Goal: Information Seeking & Learning: Learn about a topic

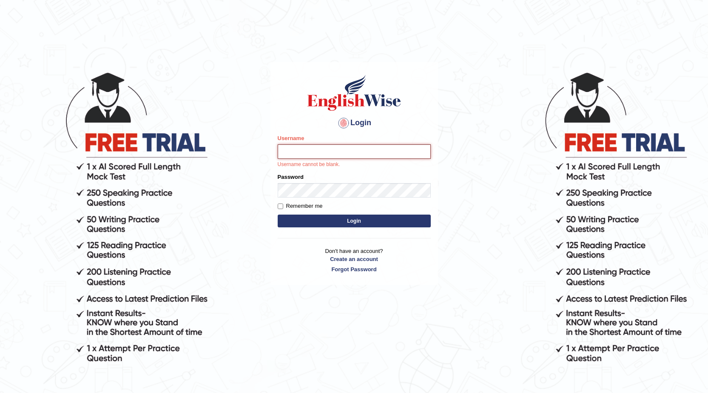
click at [306, 154] on input "Username" at bounding box center [354, 151] width 153 height 14
type input "0468472829"
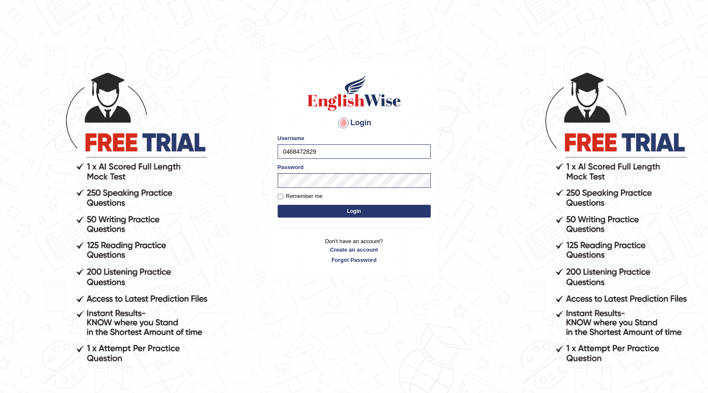
click at [302, 208] on button "Login" at bounding box center [354, 211] width 153 height 13
type input "0468472829"
click at [302, 208] on button "Login" at bounding box center [354, 211] width 153 height 13
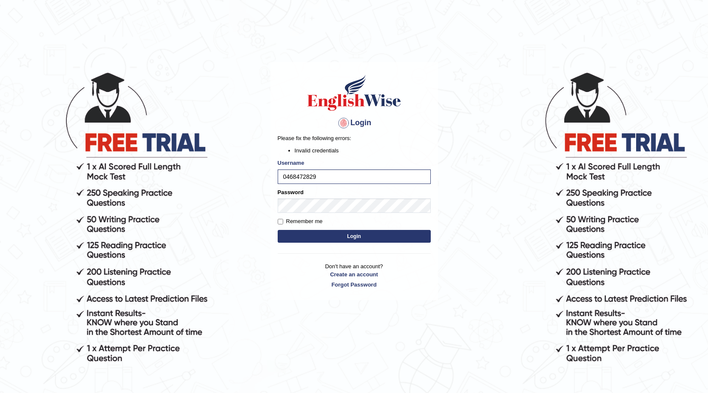
click at [312, 231] on button "Login" at bounding box center [354, 236] width 153 height 13
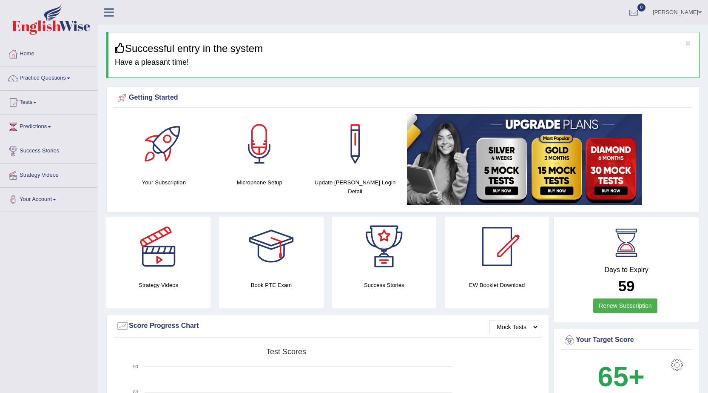
click at [56, 81] on link "Practice Questions" at bounding box center [48, 76] width 97 height 21
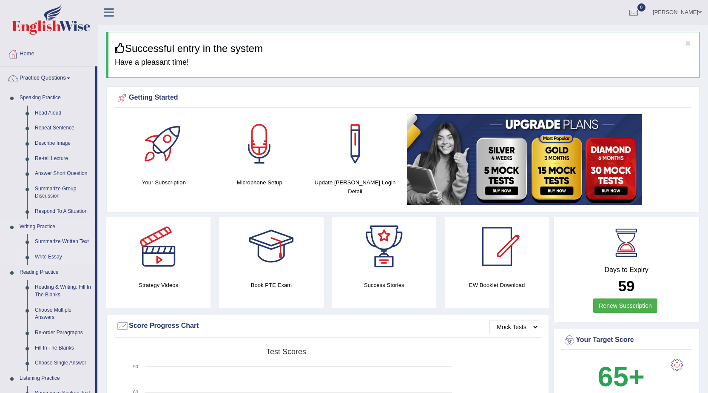
click at [43, 254] on link "Write Essay" at bounding box center [63, 256] width 64 height 15
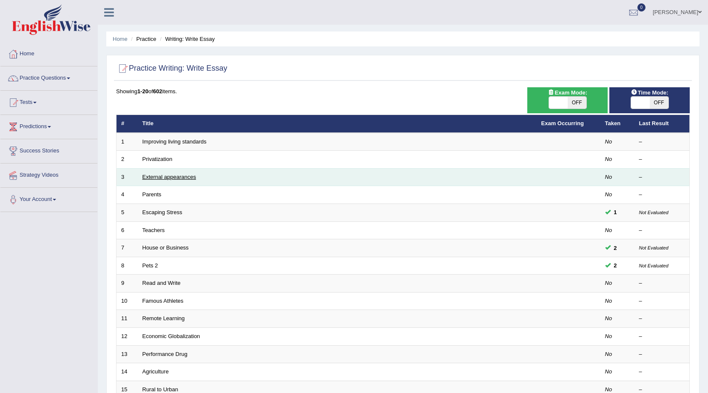
click at [173, 174] on link "External appearances" at bounding box center [170, 177] width 54 height 6
click at [193, 176] on link "External appearances" at bounding box center [170, 177] width 54 height 6
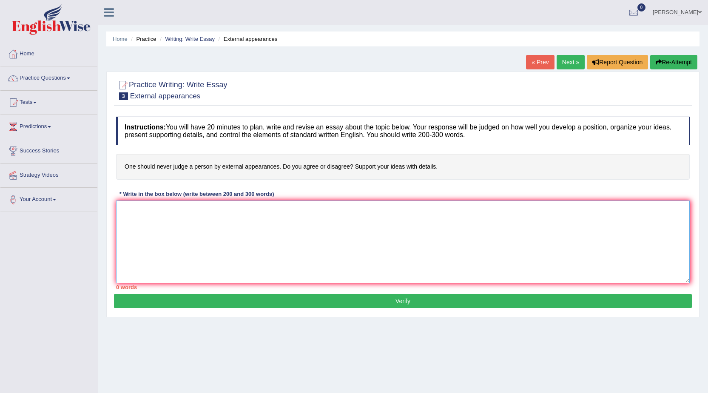
click at [137, 215] on textarea at bounding box center [403, 241] width 574 height 83
click at [572, 64] on link "Next »" at bounding box center [571, 62] width 28 height 14
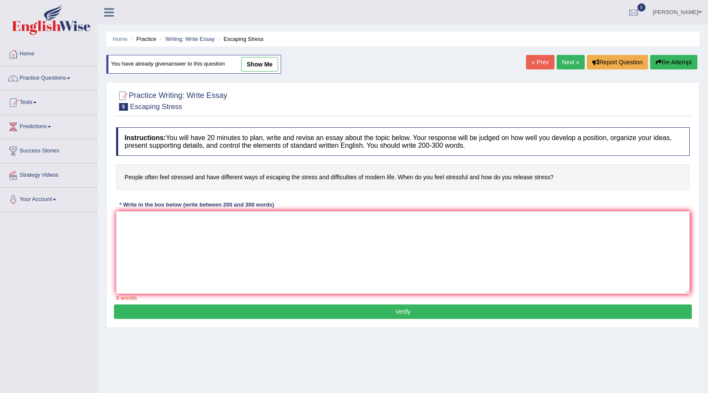
click at [572, 64] on link "Next »" at bounding box center [571, 62] width 28 height 14
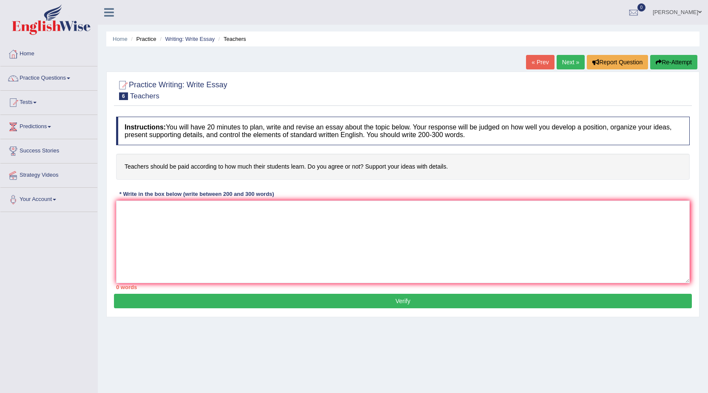
click at [572, 64] on link "Next »" at bounding box center [571, 62] width 28 height 14
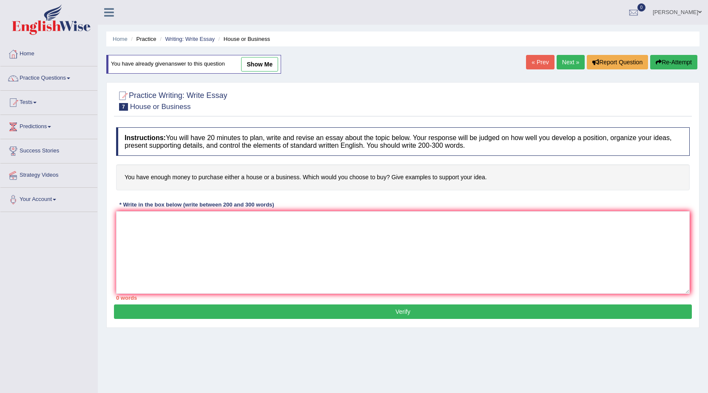
click at [572, 64] on link "Next »" at bounding box center [571, 62] width 28 height 14
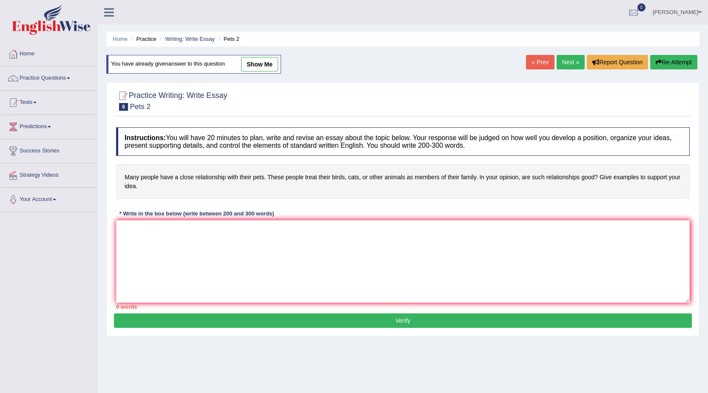
click at [572, 64] on link "Next »" at bounding box center [571, 62] width 28 height 14
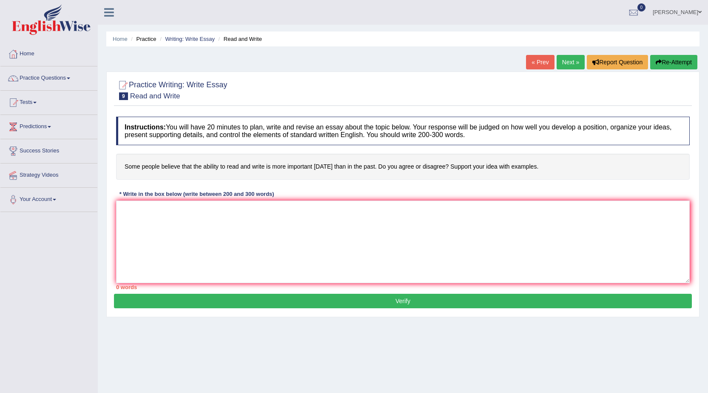
click at [567, 62] on link "Next »" at bounding box center [571, 62] width 28 height 14
click at [155, 210] on textarea at bounding box center [403, 241] width 574 height 83
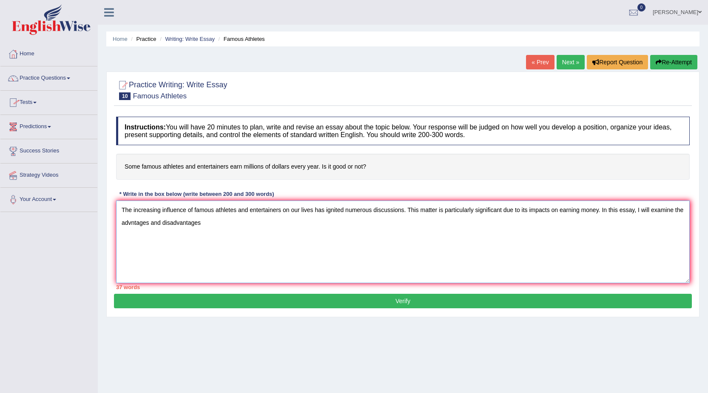
click at [131, 223] on textarea "The increasing influence of famous athletes and entertainers on our lives has i…" at bounding box center [403, 241] width 574 height 83
click at [205, 222] on textarea "The increasing influence of famous athletes and entertainers on our lives has i…" at bounding box center [403, 241] width 574 height 83
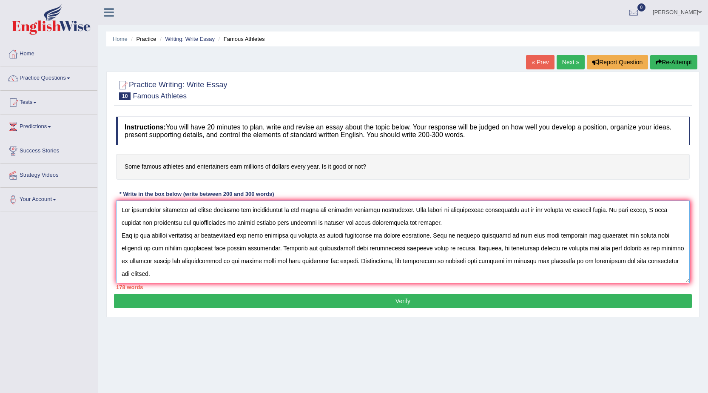
scroll to position [8, 0]
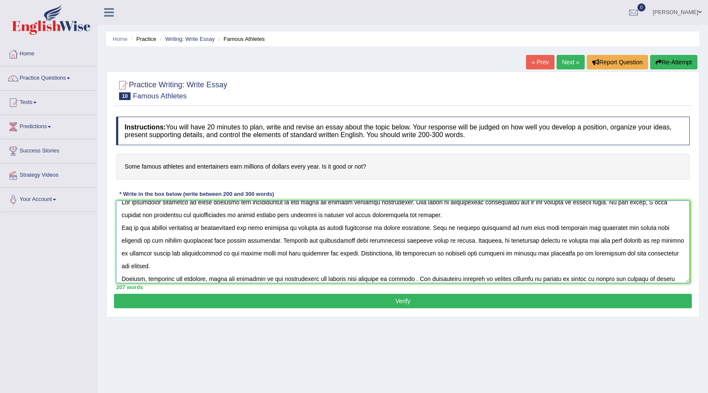
click at [586, 279] on textarea at bounding box center [403, 241] width 574 height 83
click at [587, 279] on textarea at bounding box center [403, 241] width 574 height 83
click at [627, 278] on textarea at bounding box center [403, 241] width 574 height 83
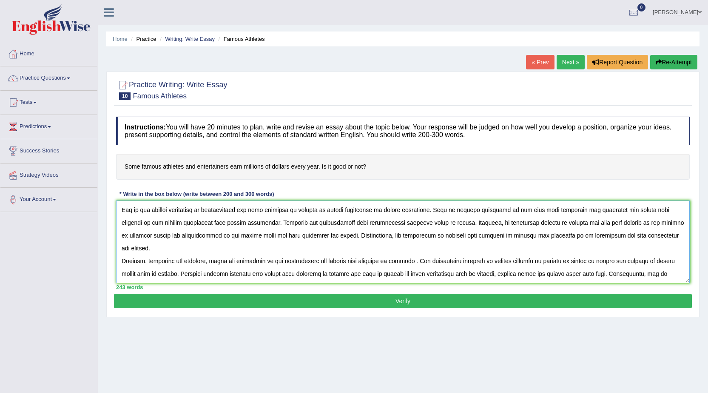
scroll to position [33, 0]
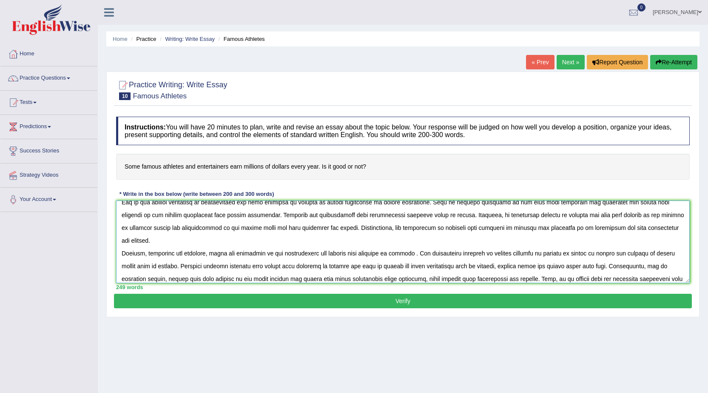
click at [250, 282] on textarea at bounding box center [403, 241] width 574 height 83
click at [277, 282] on textarea at bounding box center [403, 241] width 574 height 83
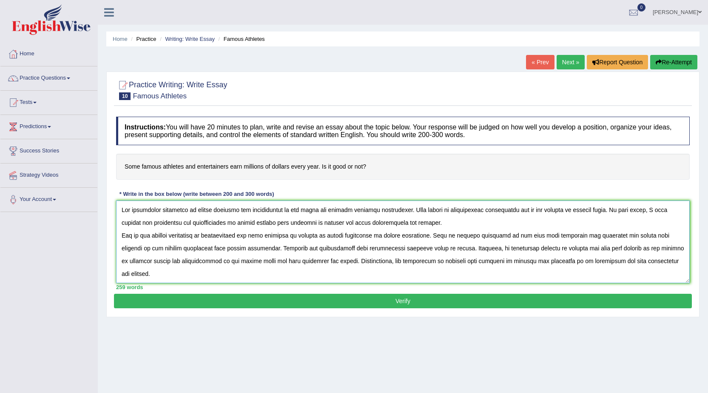
scroll to position [38, 0]
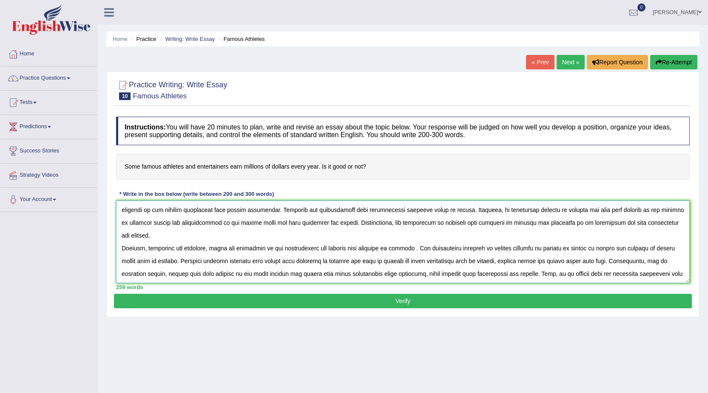
drag, startPoint x: 119, startPoint y: 207, endPoint x: 452, endPoint y: 311, distance: 348.9
click at [452, 311] on div "Practice Writing: Write Essay 10 Famous Athletes Instructions: You will have 20…" at bounding box center [402, 193] width 593 height 245
type textarea "The increasing influence of famous athletes and entertainers on our lives has i…"
click at [384, 303] on button "Verify" at bounding box center [403, 301] width 578 height 14
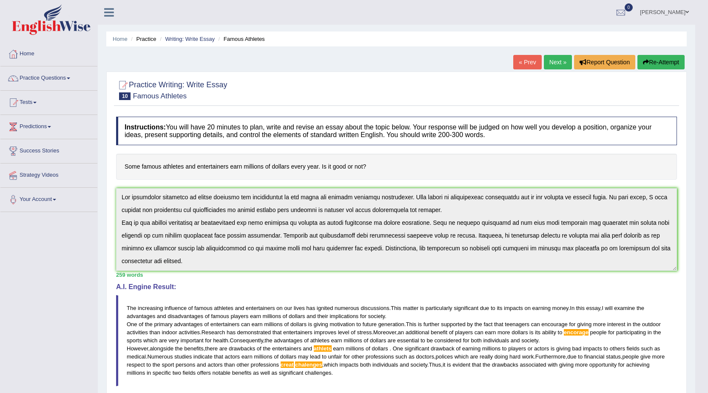
scroll to position [0, 0]
click at [659, 61] on button "Re-Attempt" at bounding box center [661, 62] width 47 height 14
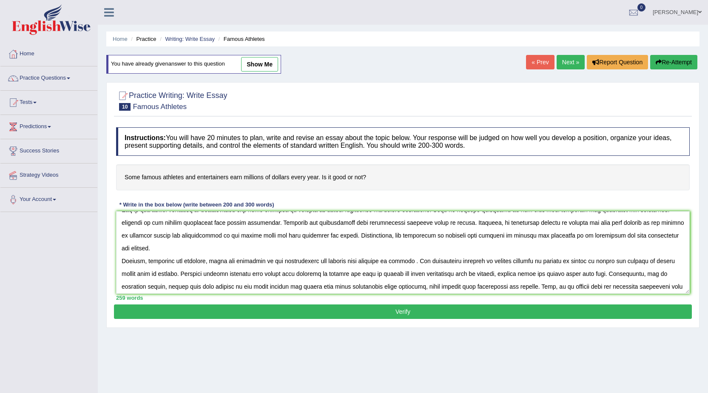
scroll to position [38, 0]
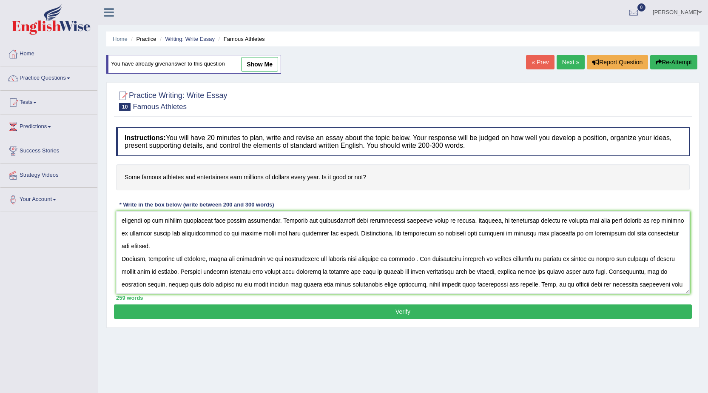
click at [633, 222] on textarea at bounding box center [403, 252] width 574 height 83
click at [342, 248] on textarea at bounding box center [403, 252] width 574 height 83
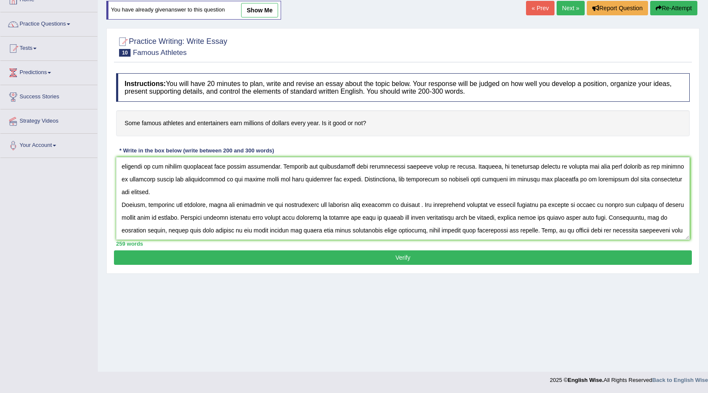
click at [403, 216] on textarea at bounding box center [403, 198] width 574 height 83
type textarea "The increasing influence of famous athletes and entertainers on our lives has i…"
click at [400, 257] on button "Verify" at bounding box center [403, 257] width 578 height 14
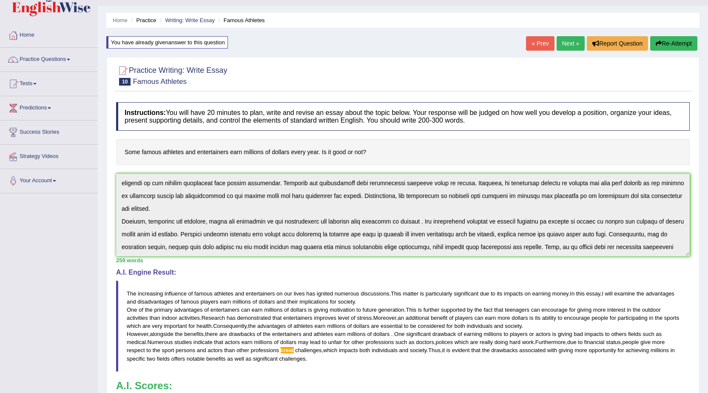
scroll to position [0, 0]
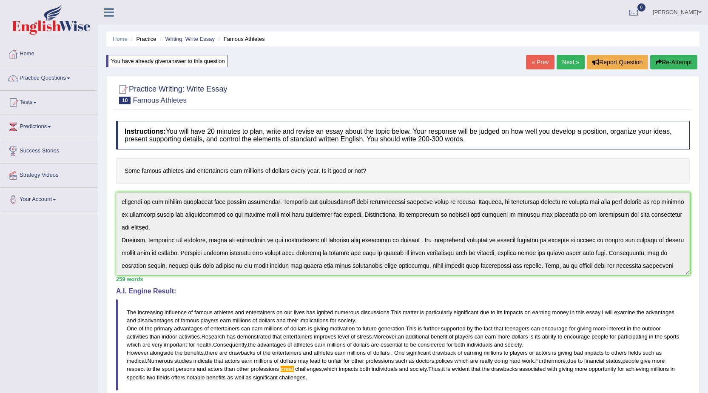
click at [188, 59] on div "You have already given answer to this question" at bounding box center [167, 61] width 122 height 12
click at [161, 64] on div "You have already given answer to this question" at bounding box center [167, 61] width 122 height 12
click at [680, 61] on button "Re-Attempt" at bounding box center [673, 62] width 47 height 14
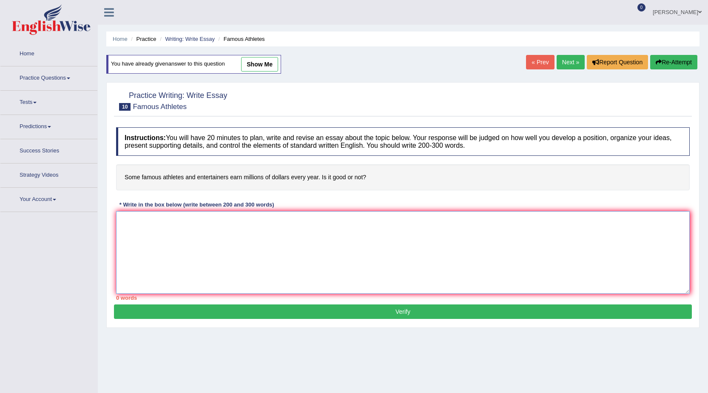
click at [144, 228] on textarea at bounding box center [403, 252] width 574 height 83
paste textarea "The increasing influence of famous athletes and entertainers on our lives has i…"
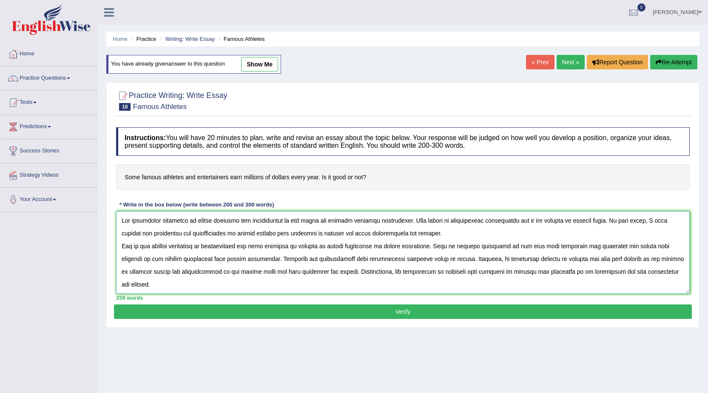
scroll to position [33, 0]
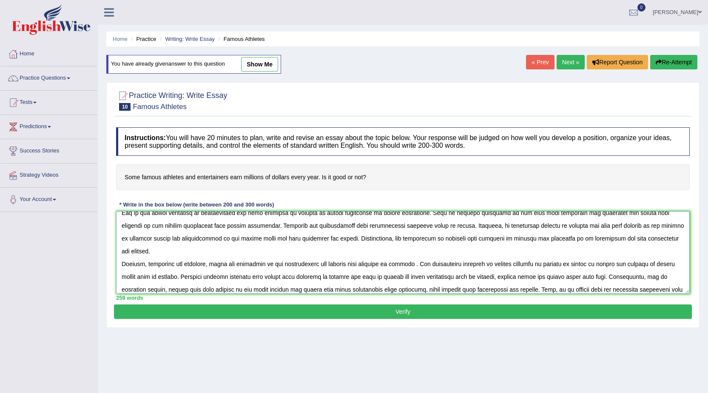
type textarea "The increasing influence of famous athletes and entertainers on our lives has i…"
click at [404, 313] on button "Verify" at bounding box center [403, 311] width 578 height 14
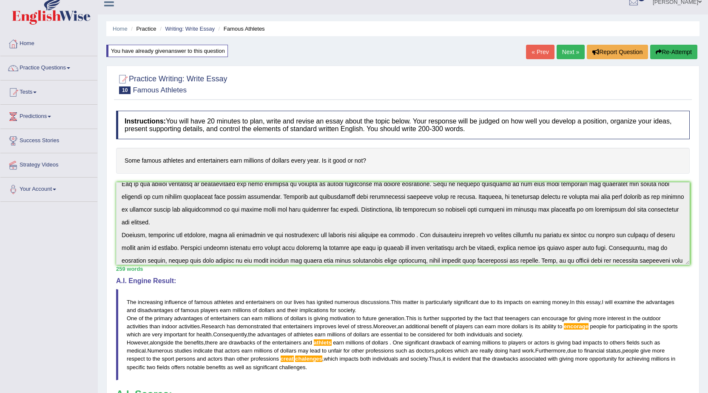
scroll to position [0, 0]
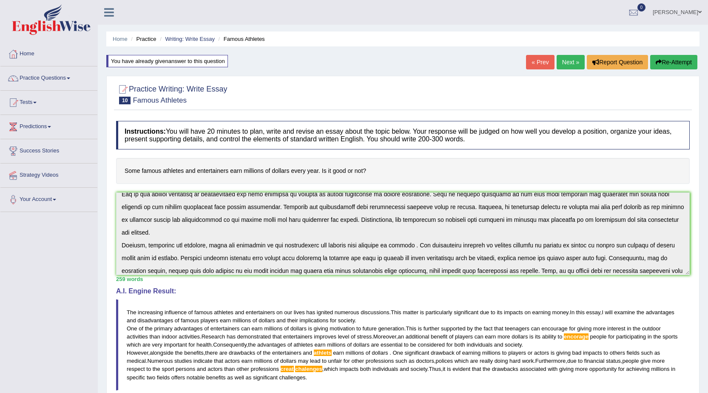
click at [565, 57] on link "Next »" at bounding box center [571, 62] width 28 height 14
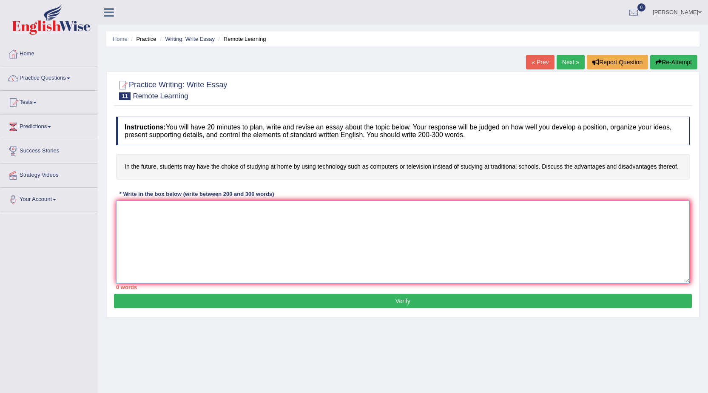
click at [140, 244] on textarea at bounding box center [403, 241] width 574 height 83
click at [208, 231] on textarea at bounding box center [403, 241] width 574 height 83
click at [66, 74] on link "Practice Questions" at bounding box center [48, 76] width 97 height 21
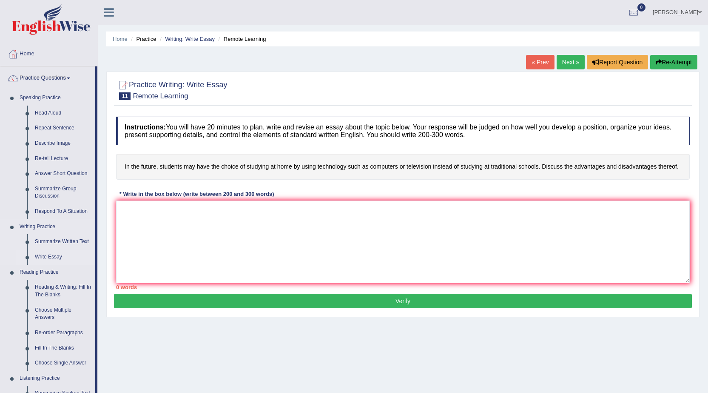
click at [48, 255] on link "Write Essay" at bounding box center [63, 256] width 64 height 15
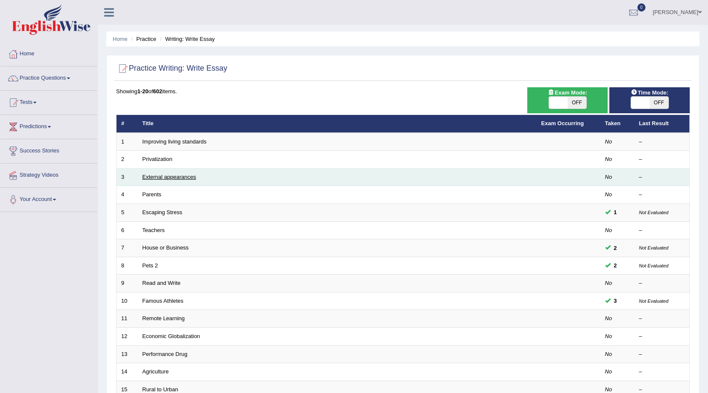
click at [188, 178] on link "External appearances" at bounding box center [170, 177] width 54 height 6
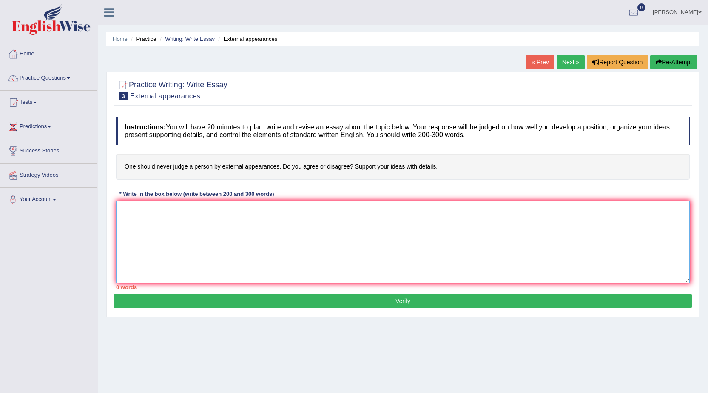
click at [184, 235] on textarea at bounding box center [403, 241] width 574 height 83
click at [62, 84] on link "Practice Questions" at bounding box center [48, 76] width 97 height 21
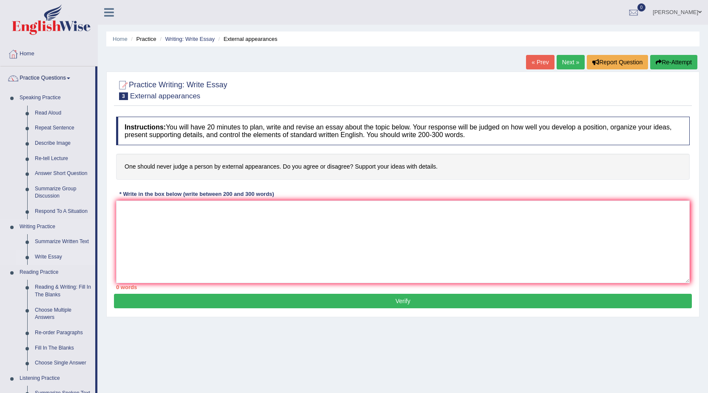
click at [49, 257] on link "Write Essay" at bounding box center [63, 256] width 64 height 15
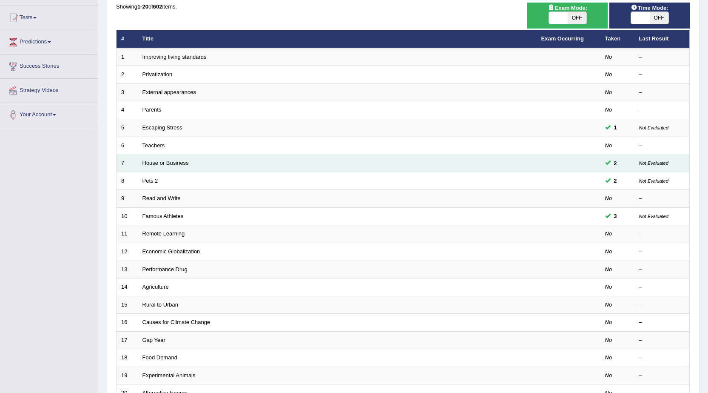
scroll to position [85, 0]
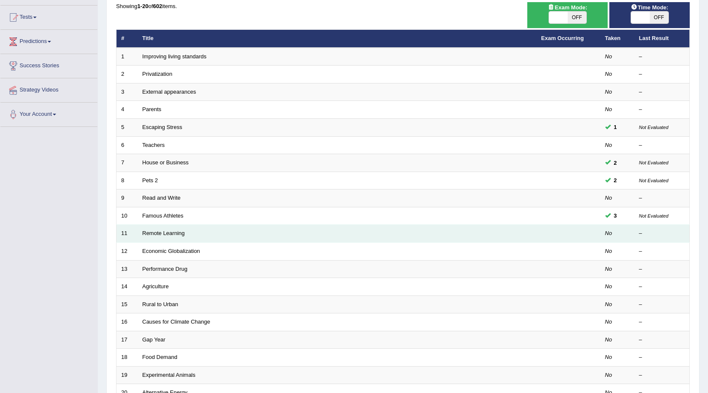
click at [188, 234] on td "Remote Learning" at bounding box center [337, 234] width 399 height 18
click at [172, 232] on link "Remote Learning" at bounding box center [164, 233] width 43 height 6
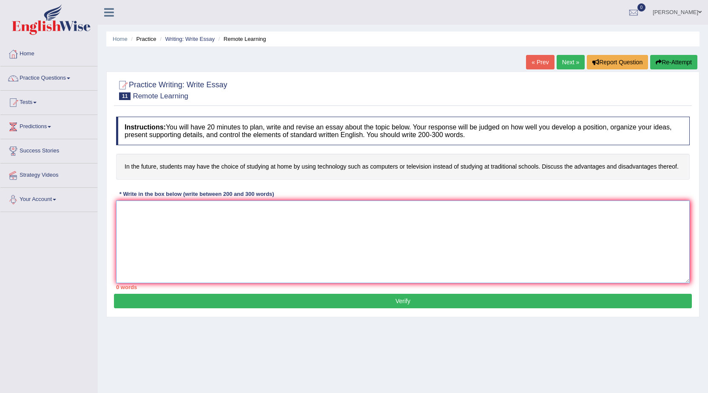
click at [126, 209] on textarea at bounding box center [403, 241] width 574 height 83
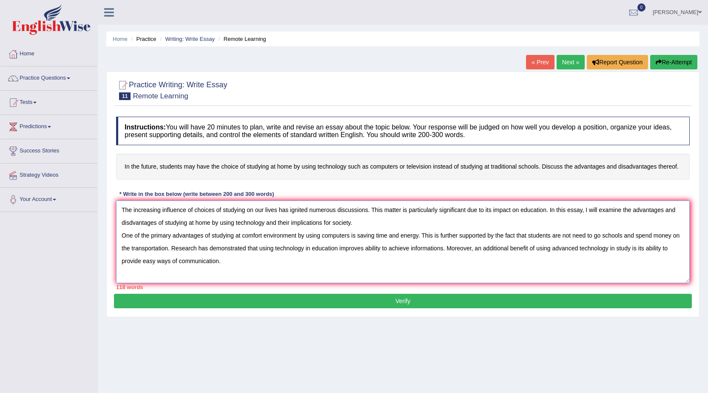
click at [156, 264] on textarea "The increasing influence of choices of studying on our lives has ignited numero…" at bounding box center [403, 241] width 574 height 83
click at [261, 262] on textarea "The increasing influence of choices of studying on our lives has ignited numero…" at bounding box center [403, 241] width 574 height 83
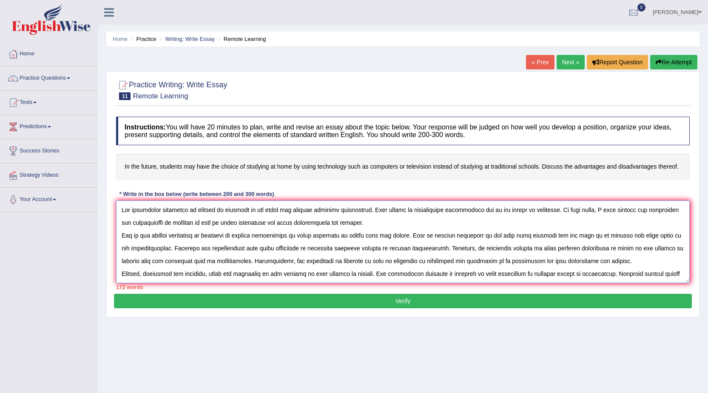
scroll to position [8, 0]
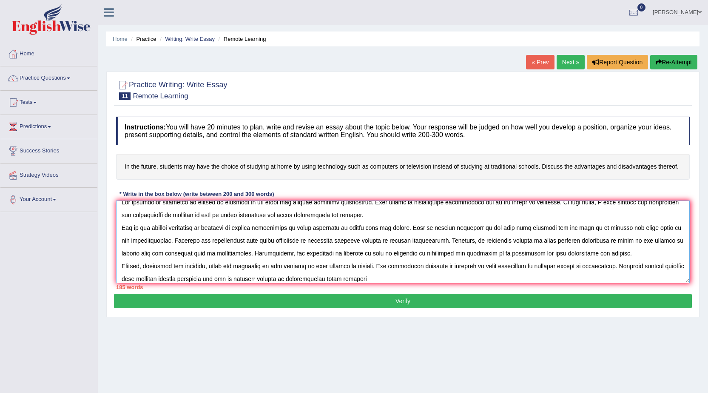
click at [363, 279] on textarea at bounding box center [403, 241] width 574 height 83
click at [398, 279] on textarea at bounding box center [403, 241] width 574 height 83
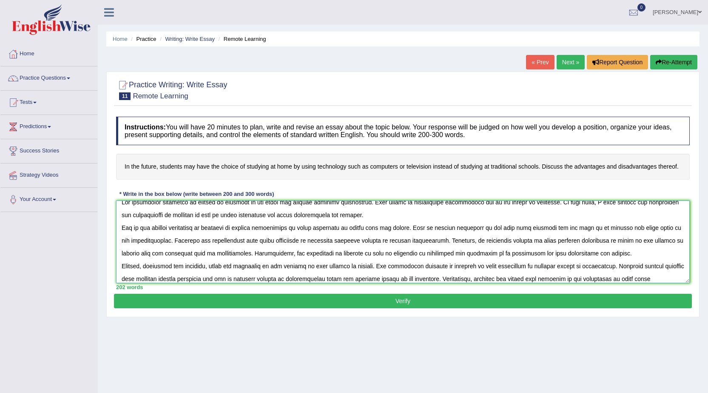
scroll to position [20, 0]
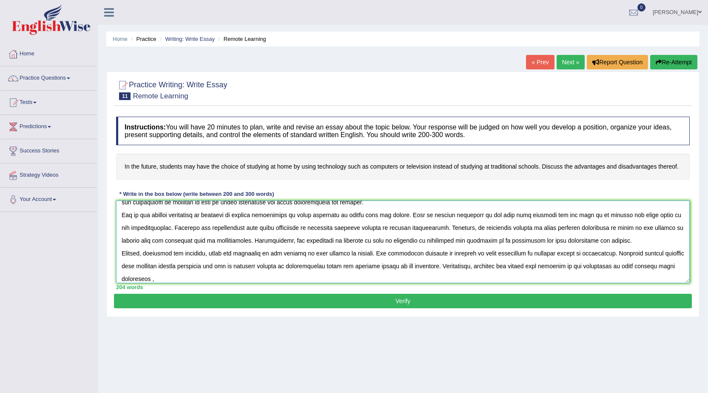
click at [143, 278] on textarea at bounding box center [403, 241] width 574 height 83
click at [205, 282] on textarea at bounding box center [403, 241] width 574 height 83
click at [212, 279] on textarea at bounding box center [403, 241] width 574 height 83
click at [157, 278] on textarea at bounding box center [403, 241] width 574 height 83
click at [197, 279] on textarea at bounding box center [403, 241] width 574 height 83
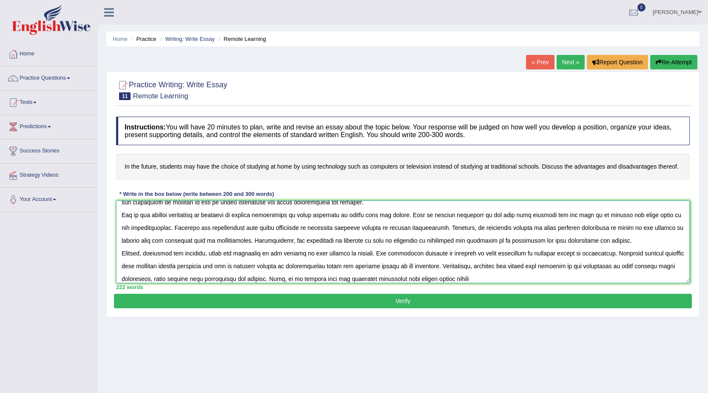
click at [465, 279] on textarea at bounding box center [403, 241] width 574 height 83
click at [516, 277] on textarea at bounding box center [403, 241] width 574 height 83
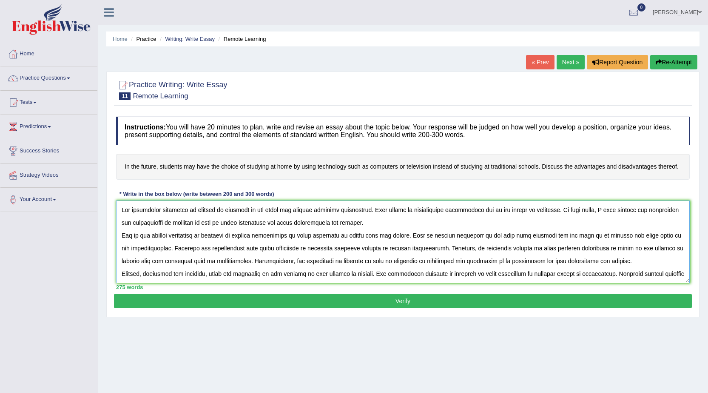
scroll to position [51, 0]
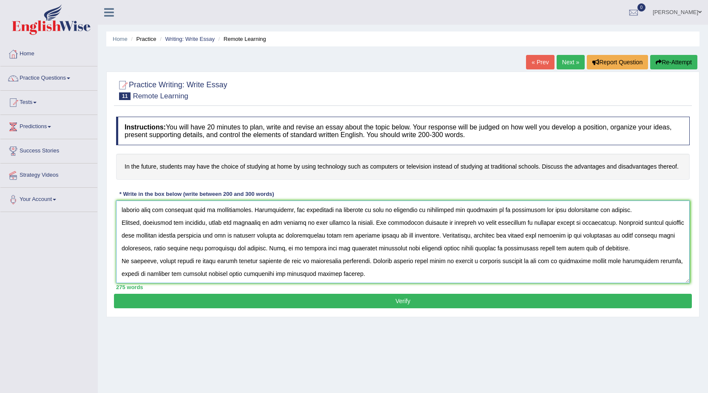
drag, startPoint x: 119, startPoint y: 208, endPoint x: 472, endPoint y: 283, distance: 360.6
click at [472, 283] on div "Instructions: You will have 20 minutes to plan, write and revise an essay about…" at bounding box center [403, 202] width 578 height 181
type textarea "The increasing influence of choices of studying on our lives has ignited numero…"
click at [406, 296] on button "Verify" at bounding box center [403, 301] width 578 height 14
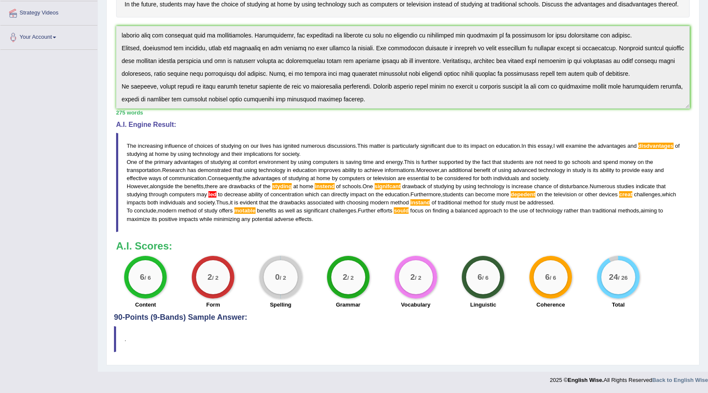
click at [211, 194] on span "led" at bounding box center [212, 194] width 8 height 6
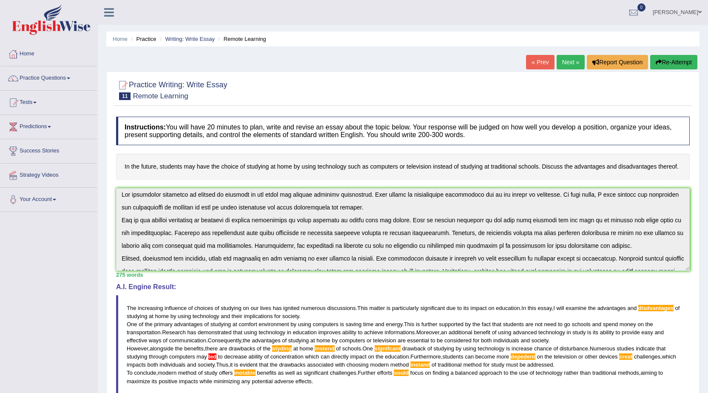
scroll to position [0, 0]
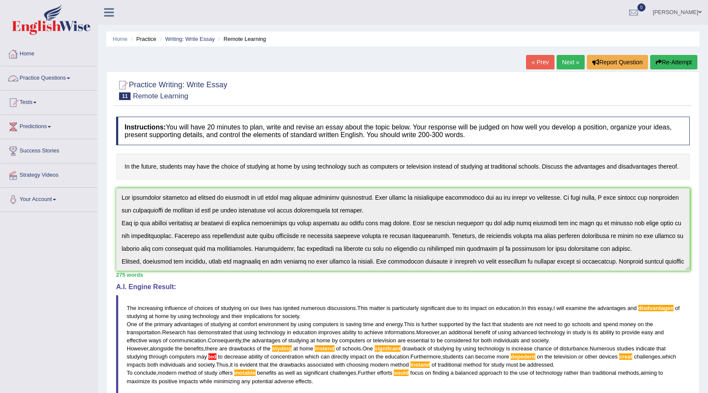
click at [45, 83] on link "Practice Questions" at bounding box center [48, 76] width 97 height 21
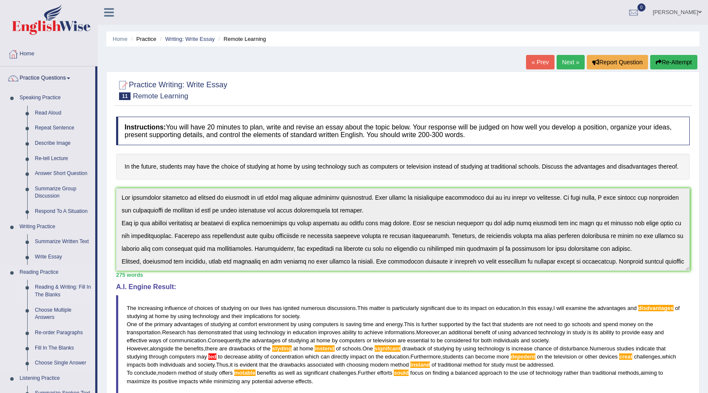
click at [55, 287] on link "Reading & Writing: Fill In The Blanks" at bounding box center [63, 290] width 64 height 23
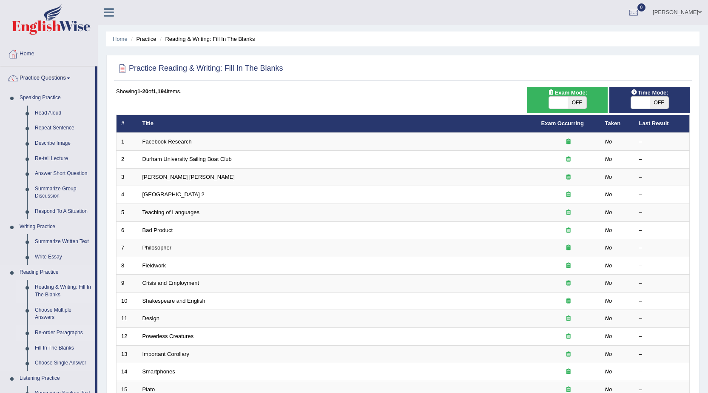
click at [49, 333] on link "Re-order Paragraphs" at bounding box center [63, 332] width 64 height 15
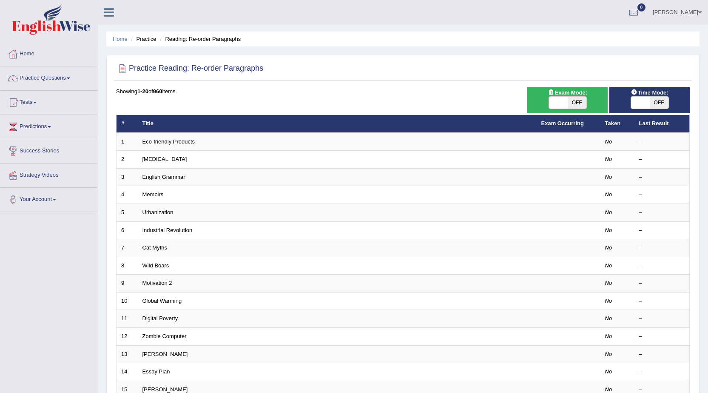
click at [172, 140] on link "Eco-friendly Products" at bounding box center [169, 141] width 53 height 6
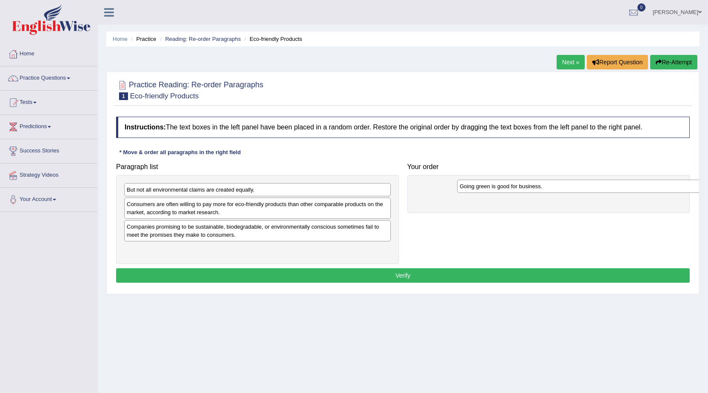
drag, startPoint x: 214, startPoint y: 226, endPoint x: 547, endPoint y: 185, distance: 335.5
click at [547, 185] on div "Going green is good for business." at bounding box center [590, 186] width 267 height 13
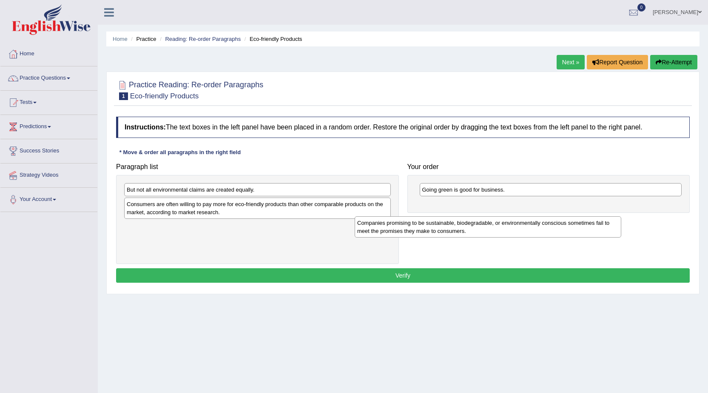
drag, startPoint x: 220, startPoint y: 234, endPoint x: 510, endPoint y: 213, distance: 291.4
click at [510, 216] on div "Companies promising to be sustainable, biodegradable, or environmentally consci…" at bounding box center [488, 226] width 267 height 21
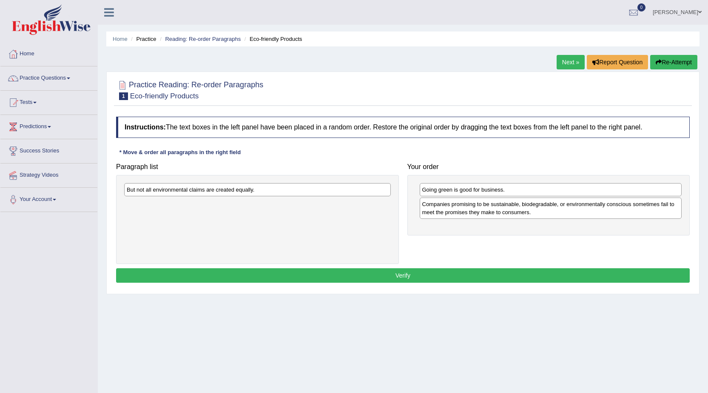
drag, startPoint x: 187, startPoint y: 207, endPoint x: 603, endPoint y: 333, distance: 434.3
click at [599, 339] on div "Home Practice Reading: Re-order Paragraphs Eco-friendly Products Next » Report …" at bounding box center [403, 212] width 610 height 425
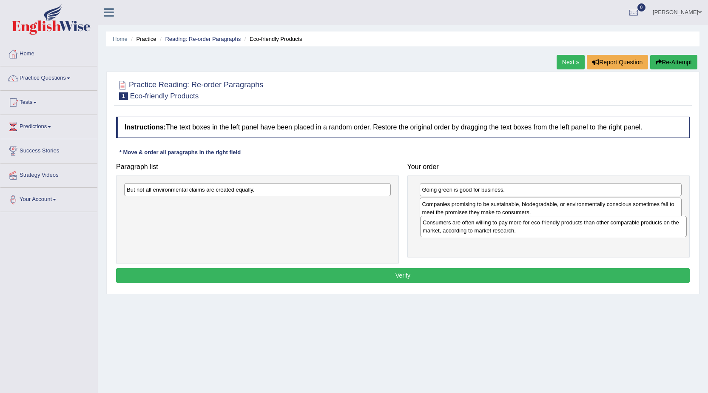
drag, startPoint x: 284, startPoint y: 208, endPoint x: 580, endPoint y: 226, distance: 296.6
click at [580, 226] on div "Consumers are often willing to pay more for eco-friendly products than other co…" at bounding box center [553, 226] width 267 height 21
drag, startPoint x: 217, startPoint y: 188, endPoint x: 617, endPoint y: 267, distance: 407.0
click at [617, 296] on div "But not all environmental claims are created equally." at bounding box center [632, 302] width 267 height 13
drag, startPoint x: 598, startPoint y: 257, endPoint x: 588, endPoint y: 252, distance: 11.2
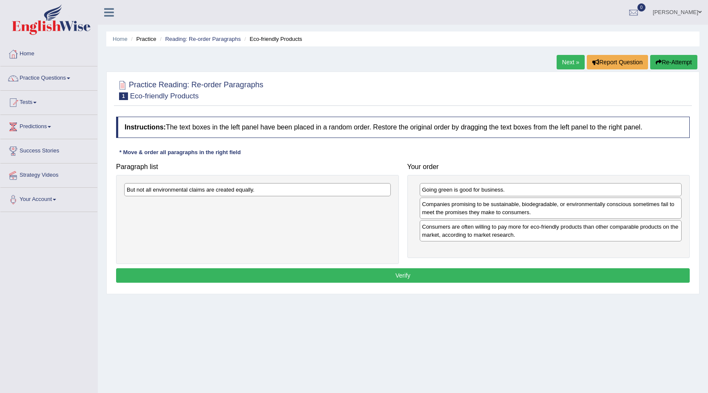
click at [588, 252] on div "Paragraph list But not all environmental claims are created equally. Correct or…" at bounding box center [403, 211] width 582 height 105
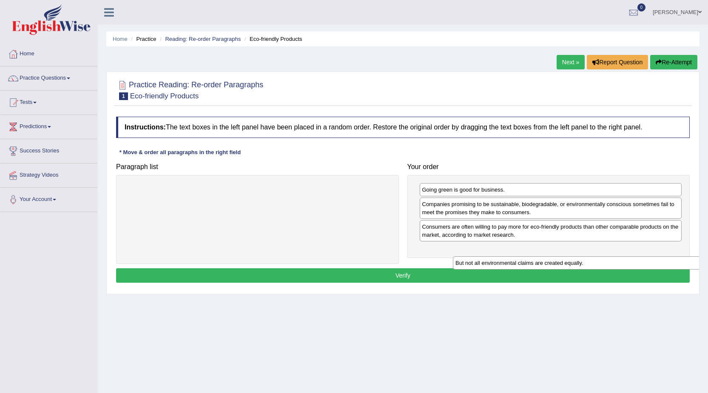
drag, startPoint x: 237, startPoint y: 191, endPoint x: 564, endPoint y: 259, distance: 333.2
click at [564, 259] on div "But not all environmental claims are created equally." at bounding box center [586, 262] width 267 height 13
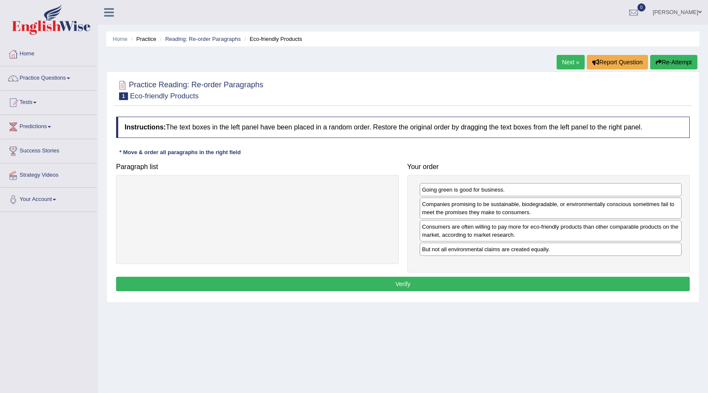
click at [418, 287] on button "Verify" at bounding box center [403, 284] width 574 height 14
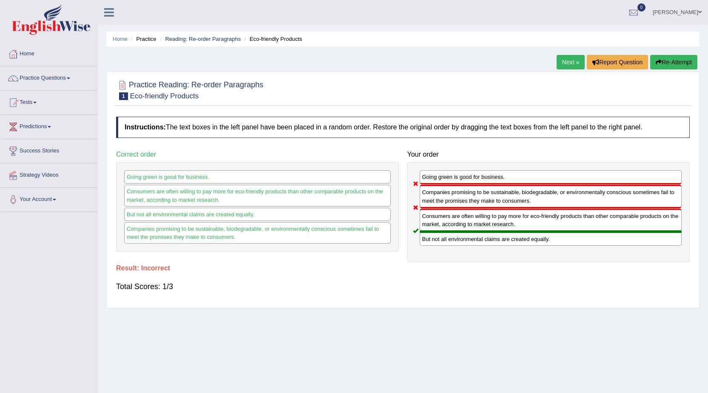
click at [673, 58] on button "Re-Attempt" at bounding box center [673, 62] width 47 height 14
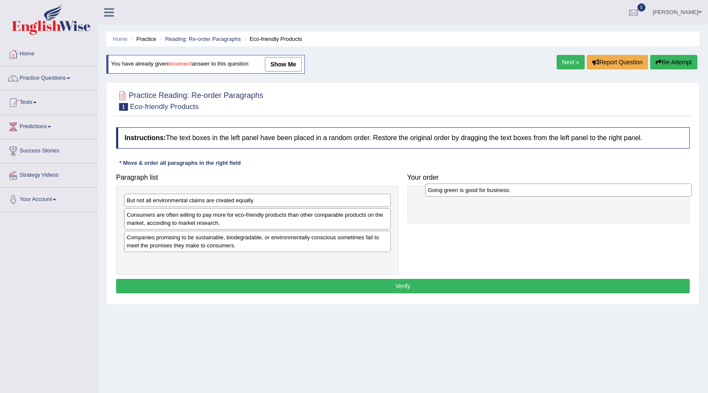
drag, startPoint x: 257, startPoint y: 240, endPoint x: 559, endPoint y: 199, distance: 303.9
click at [559, 197] on div "Going green is good for business." at bounding box center [558, 189] width 267 height 13
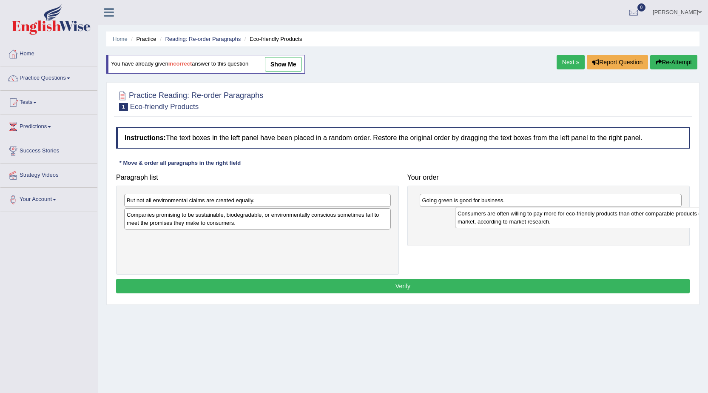
drag, startPoint x: 258, startPoint y: 218, endPoint x: 589, endPoint y: 217, distance: 331.0
click at [589, 217] on div "Consumers are often willing to pay more for eco-friendly products than other co…" at bounding box center [588, 217] width 267 height 21
drag, startPoint x: 191, startPoint y: 207, endPoint x: 556, endPoint y: 312, distance: 379.8
click at [556, 312] on div "Home Practice Reading: Re-order Paragraphs Eco-friendly Products You have alrea…" at bounding box center [403, 212] width 610 height 425
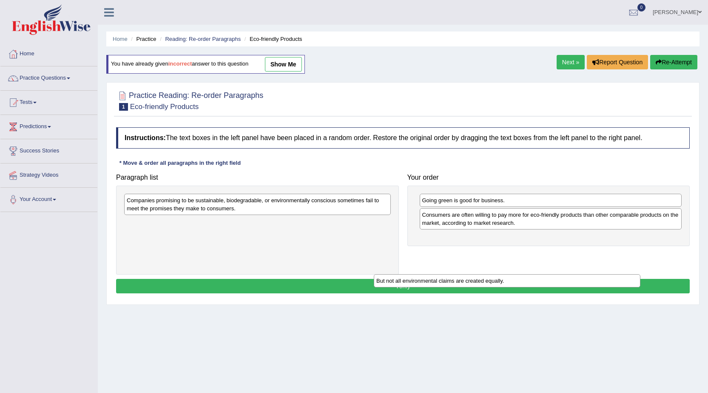
drag, startPoint x: 276, startPoint y: 204, endPoint x: 587, endPoint y: 292, distance: 324.0
click at [576, 287] on div "But not all environmental claims are created equally." at bounding box center [507, 280] width 267 height 13
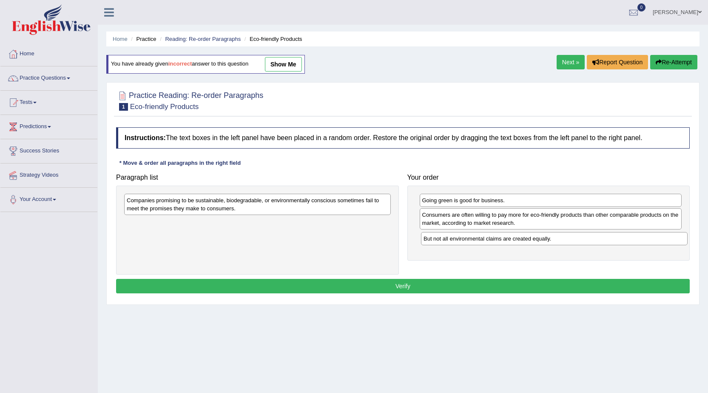
drag, startPoint x: 234, startPoint y: 227, endPoint x: 532, endPoint y: 245, distance: 298.3
click at [532, 245] on div "But not all environmental claims are created equally." at bounding box center [554, 238] width 267 height 13
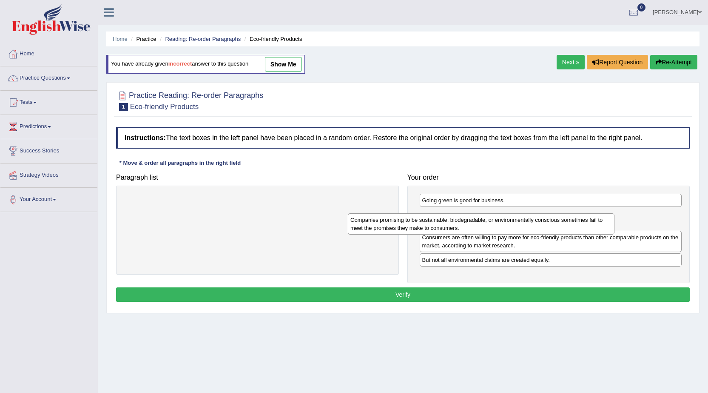
drag, startPoint x: 329, startPoint y: 208, endPoint x: 584, endPoint y: 218, distance: 255.0
click at [584, 218] on div "Companies promising to be sustainable, biodegradable, or environmentally consci…" at bounding box center [481, 223] width 267 height 21
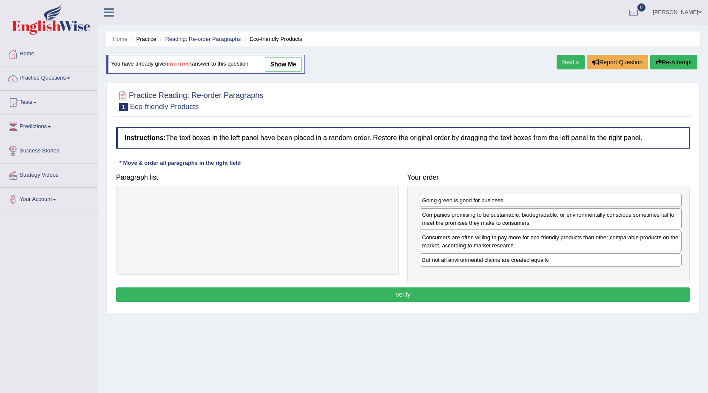
click at [373, 297] on button "Verify" at bounding box center [403, 294] width 574 height 14
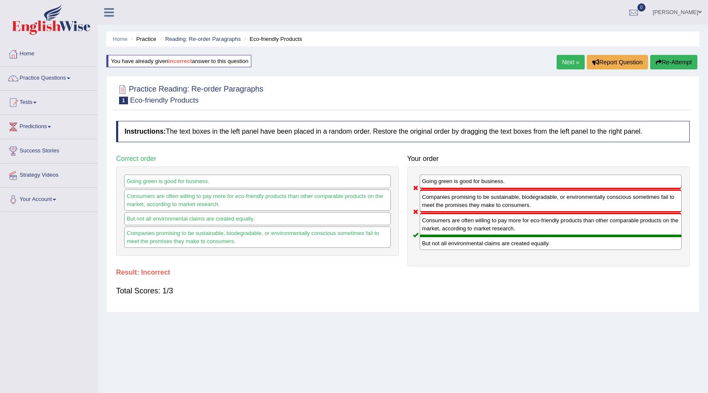
click at [674, 60] on button "Re-Attempt" at bounding box center [673, 62] width 47 height 14
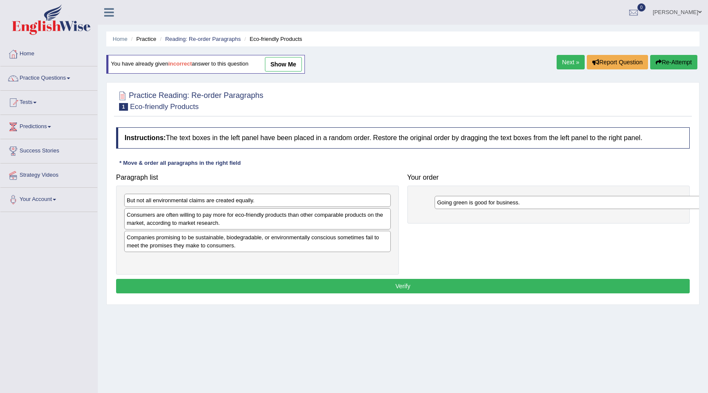
drag, startPoint x: 183, startPoint y: 239, endPoint x: 492, endPoint y: 202, distance: 311.5
click at [492, 202] on div "Going green is good for business." at bounding box center [568, 202] width 267 height 13
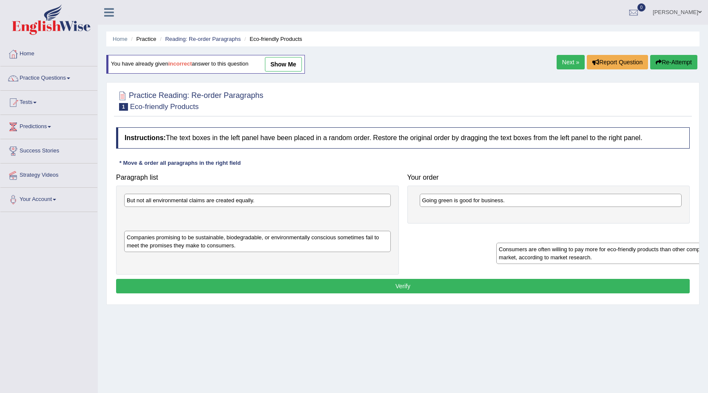
drag, startPoint x: 171, startPoint y: 219, endPoint x: 497, endPoint y: 239, distance: 326.9
click at [497, 242] on div "Consumers are often willing to pay more for eco-friendly products than other co…" at bounding box center [629, 252] width 267 height 21
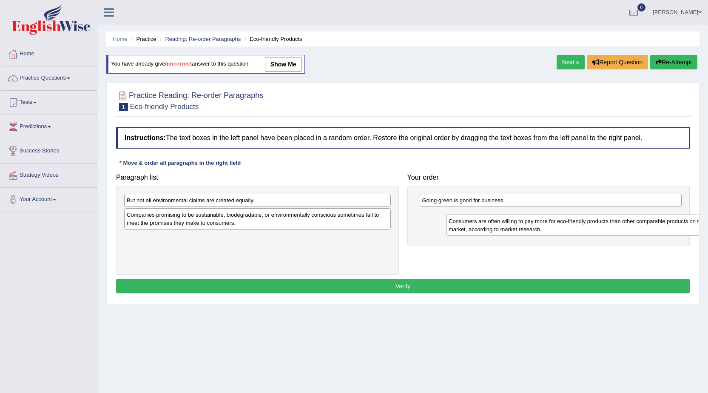
drag, startPoint x: 299, startPoint y: 225, endPoint x: 597, endPoint y: 230, distance: 298.2
click at [612, 232] on div "Consumers are often willing to pay more for eco-friendly products than other co…" at bounding box center [579, 224] width 267 height 21
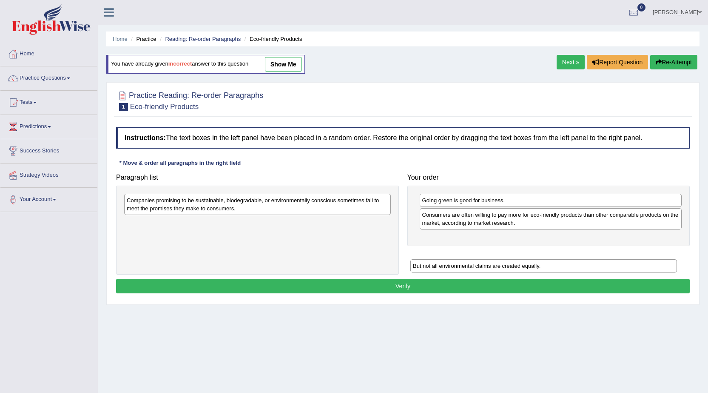
drag, startPoint x: 218, startPoint y: 203, endPoint x: 529, endPoint y: 254, distance: 314.7
click at [518, 259] on div "But not all environmental claims are created equally." at bounding box center [544, 265] width 267 height 13
drag, startPoint x: 221, startPoint y: 225, endPoint x: 574, endPoint y: 238, distance: 353.3
click at [574, 238] on div "But not all environmental claims are created equally." at bounding box center [607, 236] width 267 height 13
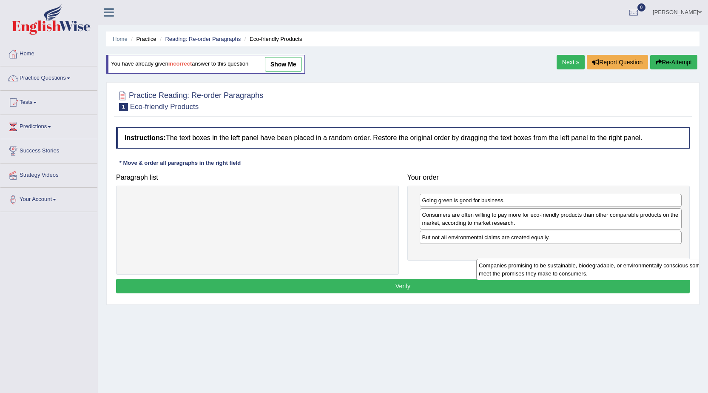
drag, startPoint x: 239, startPoint y: 205, endPoint x: 592, endPoint y: 268, distance: 357.7
click at [592, 270] on div "Companies promising to be sustainable, biodegradable, or environmentally consci…" at bounding box center [609, 269] width 267 height 21
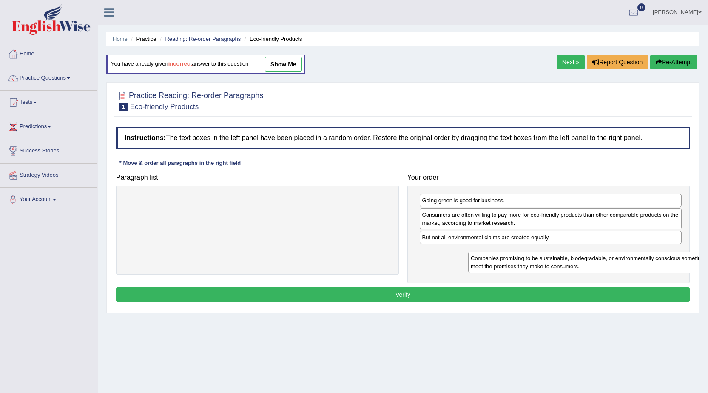
drag, startPoint x: 230, startPoint y: 205, endPoint x: 536, endPoint y: 268, distance: 312.5
click at [547, 270] on div "Companies promising to be sustainable, biodegradable, or environmentally consci…" at bounding box center [601, 261] width 267 height 21
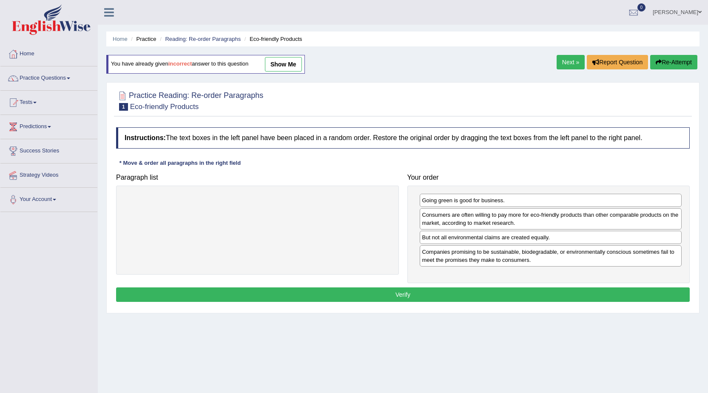
click at [432, 299] on button "Verify" at bounding box center [403, 294] width 574 height 14
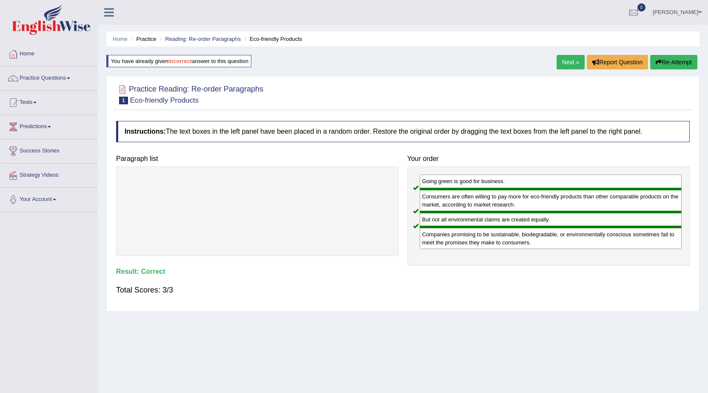
click at [572, 64] on link "Next »" at bounding box center [571, 62] width 28 height 14
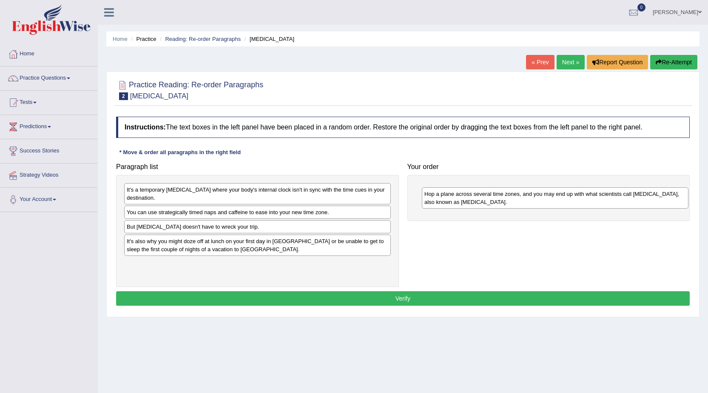
drag, startPoint x: 213, startPoint y: 196, endPoint x: 511, endPoint y: 200, distance: 298.2
click at [511, 200] on div "Hop a plane across several time zones, and you may end up with what scientists …" at bounding box center [555, 197] width 267 height 21
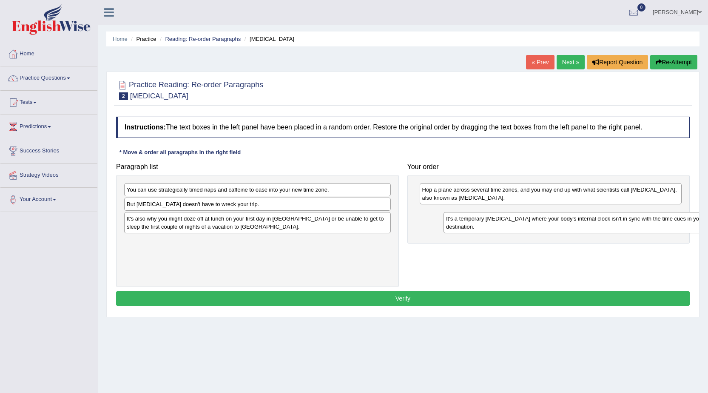
drag, startPoint x: 358, startPoint y: 197, endPoint x: 677, endPoint y: 225, distance: 320.8
click at [677, 225] on div "It's a temporary [MEDICAL_DATA] where your body's internal clock isn't in sync …" at bounding box center [577, 222] width 267 height 21
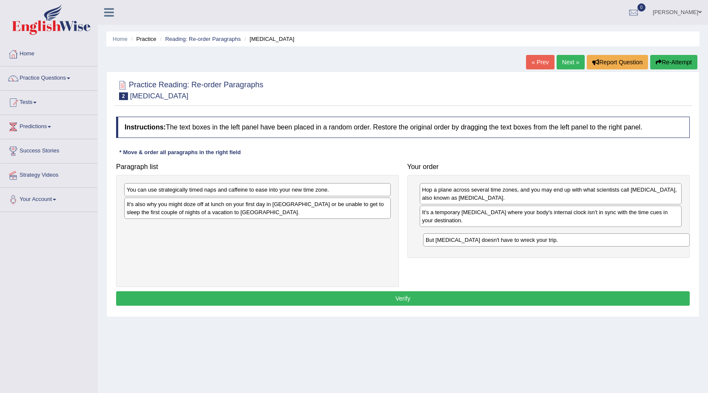
drag, startPoint x: 227, startPoint y: 203, endPoint x: 526, endPoint y: 239, distance: 301.2
click at [526, 239] on div "But [MEDICAL_DATA] doesn't have to wreck your trip." at bounding box center [556, 239] width 267 height 13
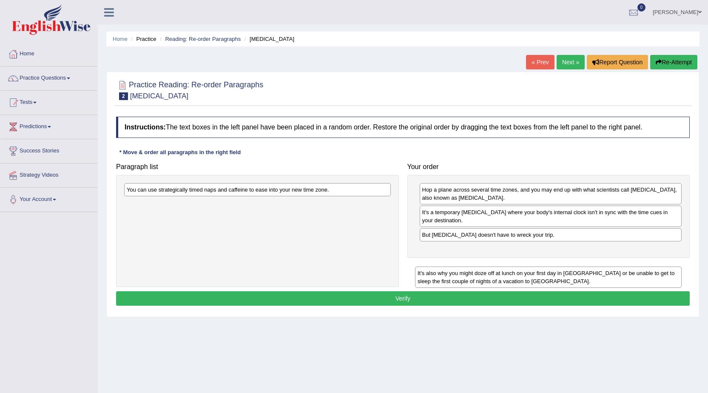
drag, startPoint x: 196, startPoint y: 209, endPoint x: 499, endPoint y: 259, distance: 307.4
click at [491, 271] on div "It's also why you might doze off at lunch on your first day in [GEOGRAPHIC_DATA…" at bounding box center [548, 276] width 267 height 21
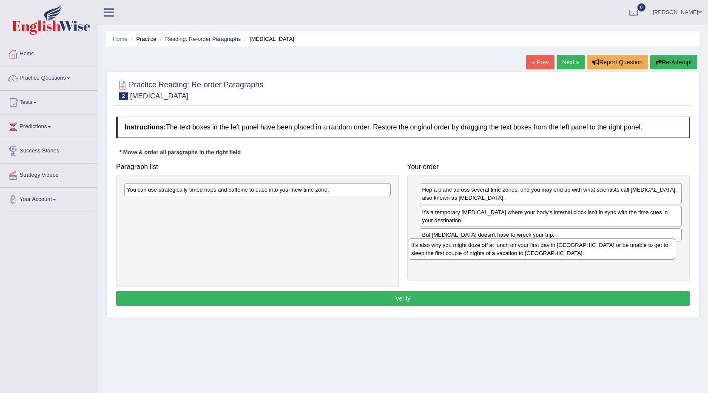
drag, startPoint x: 295, startPoint y: 205, endPoint x: 579, endPoint y: 246, distance: 287.5
click at [579, 246] on div "It's also why you might doze off at lunch on your first day in [GEOGRAPHIC_DATA…" at bounding box center [542, 248] width 267 height 21
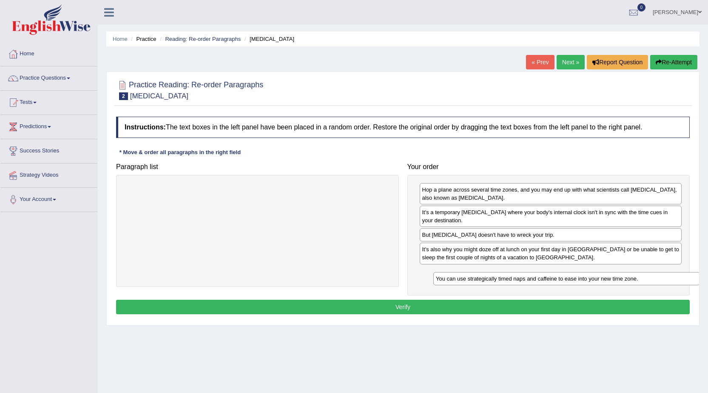
drag, startPoint x: 254, startPoint y: 193, endPoint x: 563, endPoint y: 282, distance: 321.8
click at [563, 282] on div "You can use strategically timed naps and caffeine to ease into your new time zo…" at bounding box center [566, 278] width 267 height 13
click at [437, 308] on button "Verify" at bounding box center [403, 306] width 574 height 14
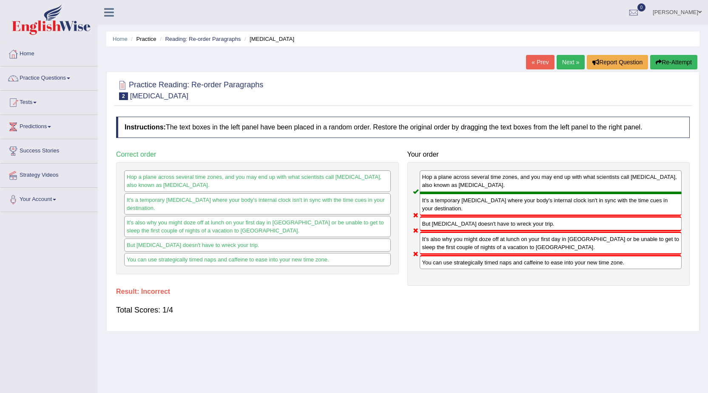
click at [683, 63] on button "Re-Attempt" at bounding box center [673, 62] width 47 height 14
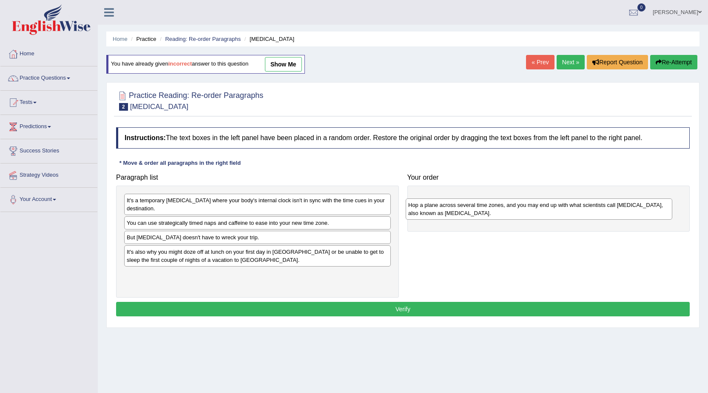
drag, startPoint x: 215, startPoint y: 204, endPoint x: 496, endPoint y: 208, distance: 280.4
click at [496, 208] on div "Hop a plane across several time zones, and you may end up with what scientists …" at bounding box center [539, 208] width 267 height 21
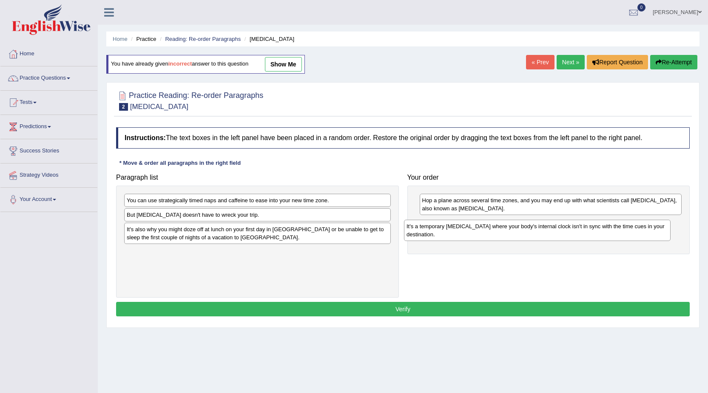
drag, startPoint x: 173, startPoint y: 208, endPoint x: 534, endPoint y: 234, distance: 362.1
click at [480, 234] on div "It's a temporary [MEDICAL_DATA] where your body's internal clock isn't in sync …" at bounding box center [537, 230] width 267 height 21
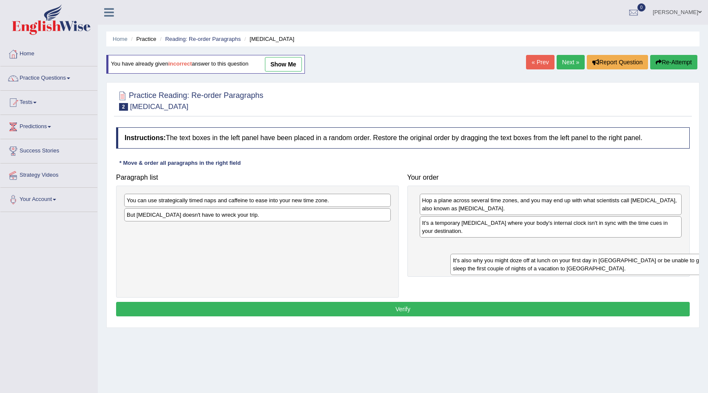
drag, startPoint x: 265, startPoint y: 239, endPoint x: 592, endPoint y: 258, distance: 327.2
click at [592, 267] on div "It's also why you might doze off at lunch on your first day in [GEOGRAPHIC_DATA…" at bounding box center [583, 264] width 267 height 21
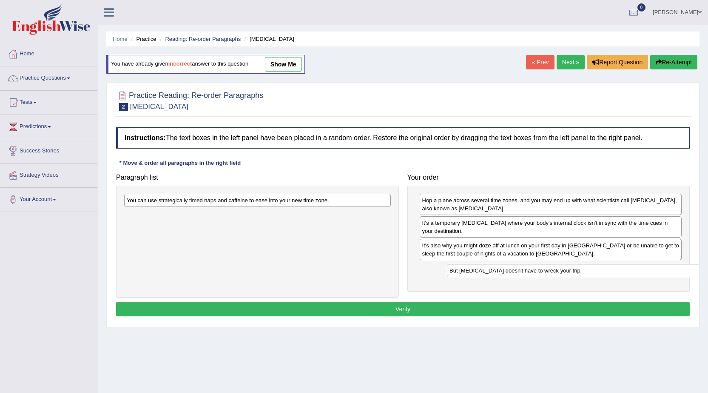
drag, startPoint x: 220, startPoint y: 217, endPoint x: 542, endPoint y: 272, distance: 327.2
click at [542, 272] on div "But jet lag doesn't have to wreck your trip." at bounding box center [580, 270] width 267 height 13
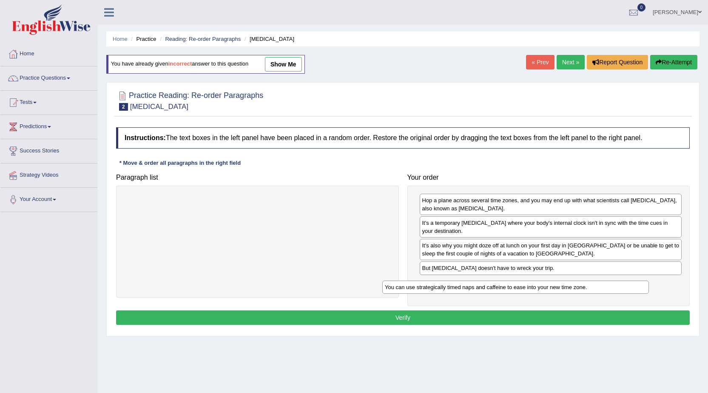
drag, startPoint x: 265, startPoint y: 200, endPoint x: 521, endPoint y: 287, distance: 270.5
click at [521, 287] on div "You can use strategically timed naps and caffeine to ease into your new time zo…" at bounding box center [515, 286] width 267 height 13
click at [431, 323] on button "Verify" at bounding box center [403, 317] width 574 height 14
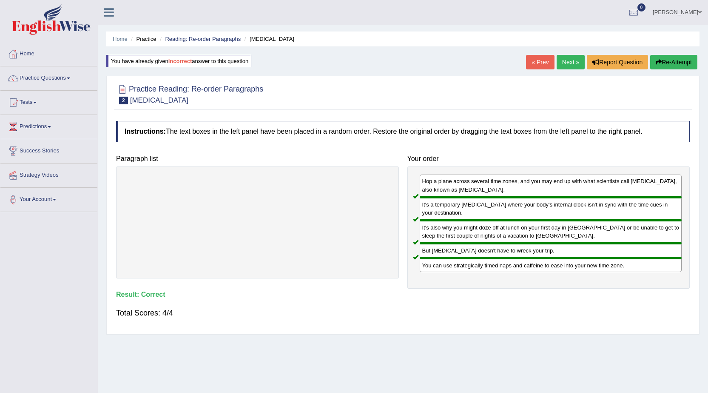
click at [565, 64] on link "Next »" at bounding box center [571, 62] width 28 height 14
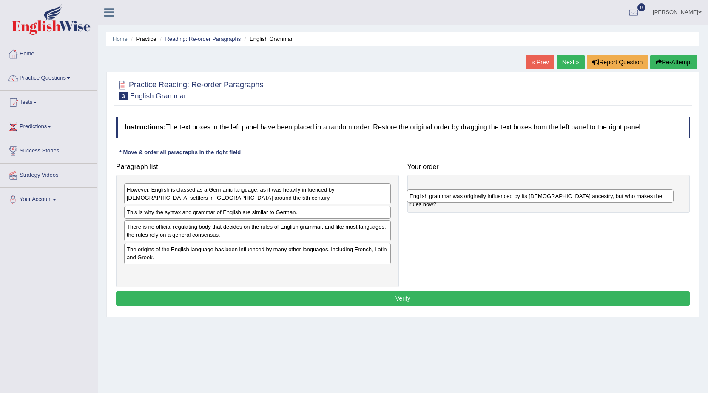
drag, startPoint x: 226, startPoint y: 254, endPoint x: 509, endPoint y: 200, distance: 287.8
click at [509, 200] on div "English grammar was originally influenced by its Germanic ancestry, but who mak…" at bounding box center [540, 195] width 267 height 13
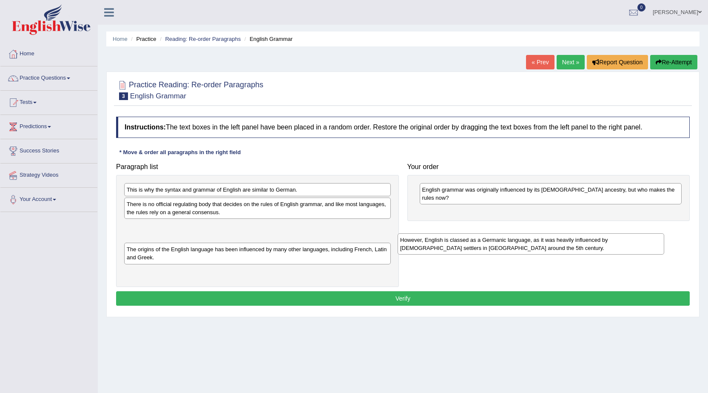
drag, startPoint x: 285, startPoint y: 204, endPoint x: 559, endPoint y: 254, distance: 278.1
click at [559, 254] on div "However, English is classed as a Germanic language, as it was heavily influence…" at bounding box center [531, 243] width 267 height 21
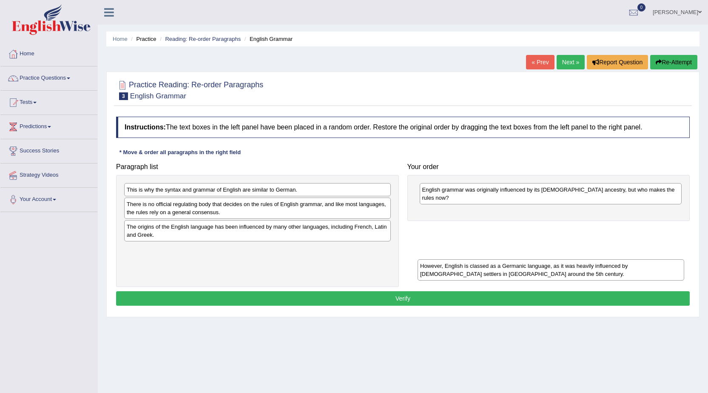
drag, startPoint x: 244, startPoint y: 232, endPoint x: 563, endPoint y: 259, distance: 320.6
click at [563, 260] on div "However, English is classed as a Germanic language, as it was heavily influence…" at bounding box center [551, 269] width 267 height 21
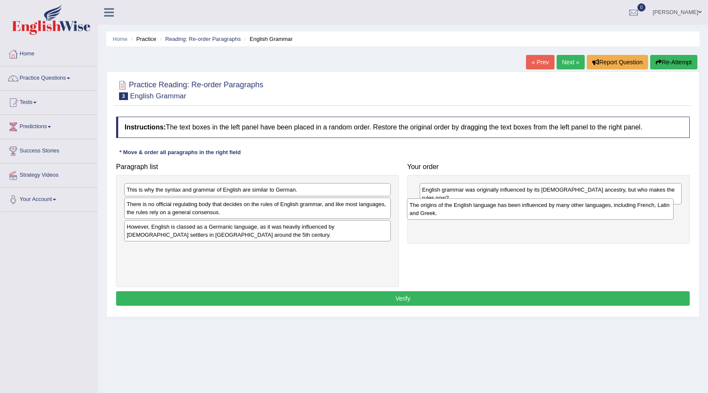
drag, startPoint x: 331, startPoint y: 233, endPoint x: 613, endPoint y: 211, distance: 283.7
click at [613, 211] on div "The origins of the English language has been influenced by many other languages…" at bounding box center [540, 208] width 267 height 21
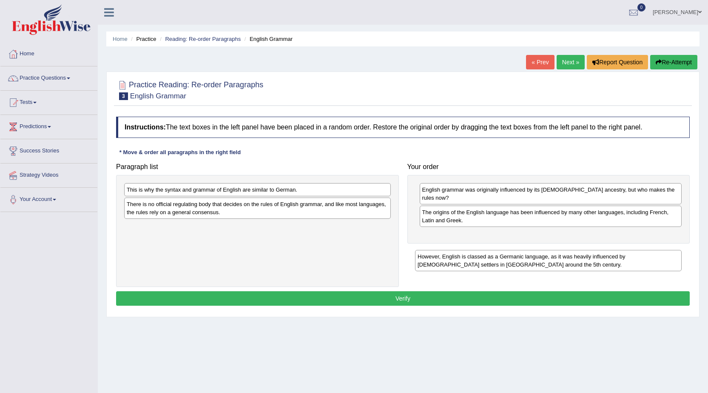
drag, startPoint x: 228, startPoint y: 234, endPoint x: 519, endPoint y: 264, distance: 292.5
click at [519, 264] on div "However, English is classed as a Germanic language, as it was heavily influence…" at bounding box center [548, 260] width 267 height 21
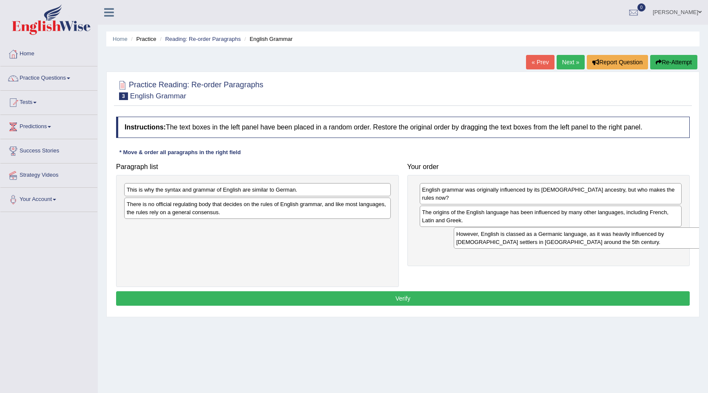
drag, startPoint x: 194, startPoint y: 235, endPoint x: 524, endPoint y: 242, distance: 329.8
click at [524, 242] on div "However, English is classed as a Germanic language, as it was heavily influence…" at bounding box center [587, 237] width 267 height 21
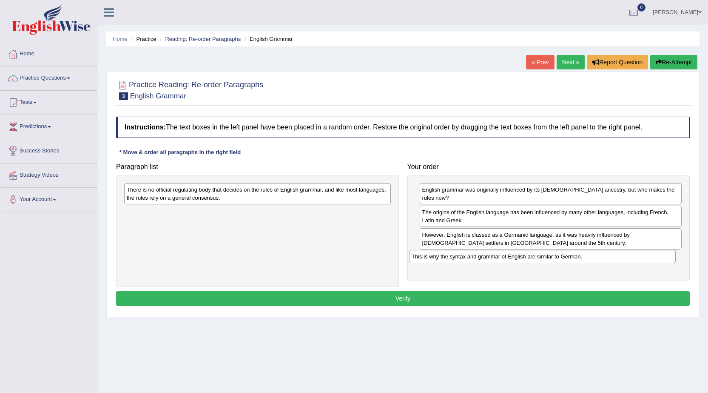
drag, startPoint x: 194, startPoint y: 190, endPoint x: 481, endPoint y: 255, distance: 293.5
click at [481, 255] on div "This is why the syntax and grammar of English are similar to German." at bounding box center [542, 256] width 267 height 13
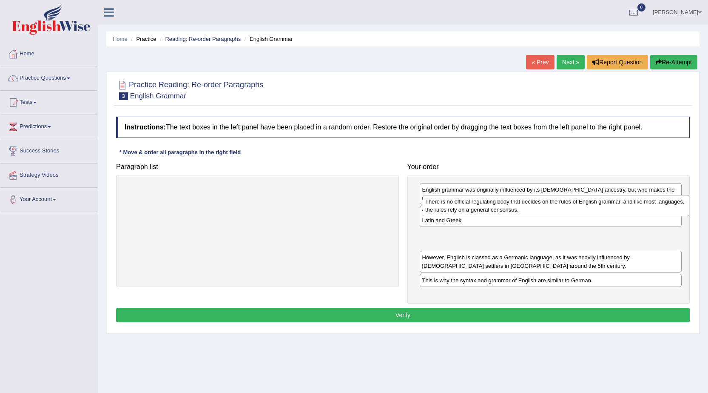
drag, startPoint x: 259, startPoint y: 203, endPoint x: 557, endPoint y: 215, distance: 298.9
click at [557, 215] on div "There is no official regulating body that decides on the rules of English gramm…" at bounding box center [556, 205] width 267 height 21
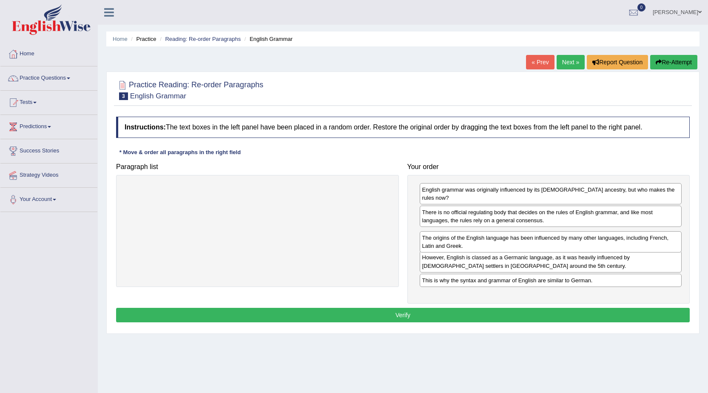
drag, startPoint x: 470, startPoint y: 210, endPoint x: 470, endPoint y: 244, distance: 33.6
click at [470, 244] on div "The origins of the English language has been influenced by many other languages…" at bounding box center [551, 241] width 262 height 21
click at [421, 308] on button "Verify" at bounding box center [403, 315] width 574 height 14
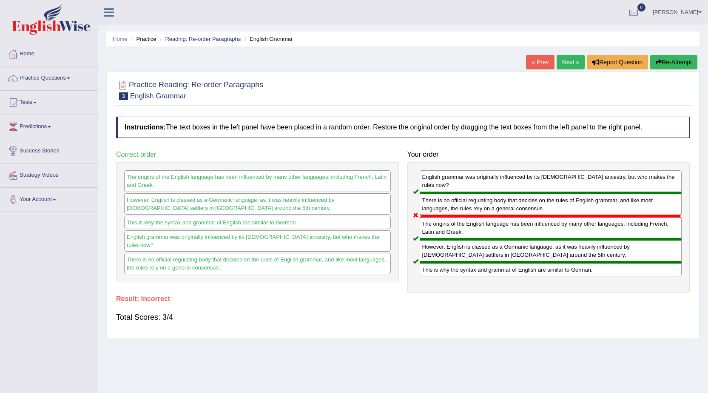
click at [569, 61] on link "Next »" at bounding box center [571, 62] width 28 height 14
